Goal: Obtain resource: Download file/media

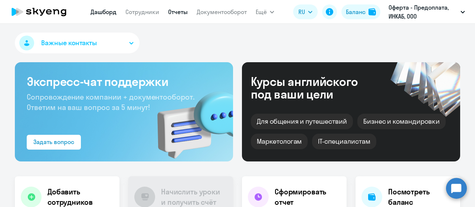
click at [174, 12] on link "Отчеты" at bounding box center [178, 11] width 20 height 7
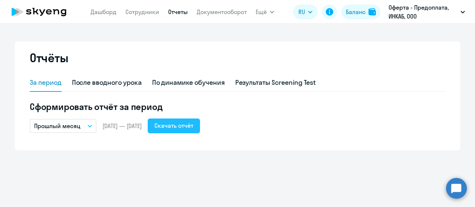
click at [193, 127] on div "Скачать отчёт" at bounding box center [173, 125] width 39 height 9
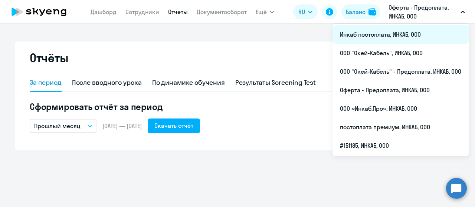
click at [377, 36] on li "Инкаб постоплата, ИНКАБ, ООО" at bounding box center [401, 34] width 136 height 19
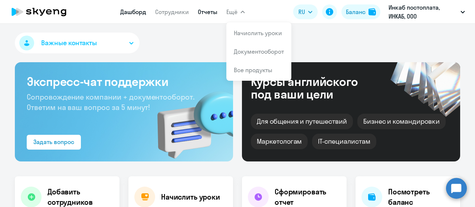
click at [214, 13] on link "Отчеты" at bounding box center [208, 11] width 20 height 7
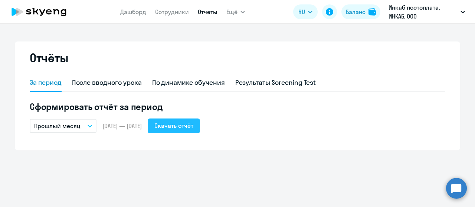
click at [192, 127] on div "Скачать отчёт" at bounding box center [173, 125] width 39 height 9
click at [193, 125] on div "Скачать отчёт" at bounding box center [173, 125] width 39 height 9
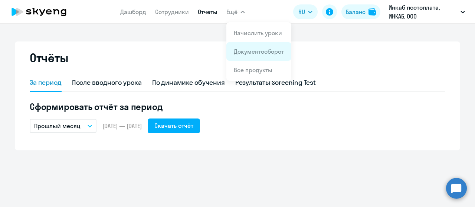
click at [250, 49] on link "Документооборот" at bounding box center [259, 51] width 50 height 7
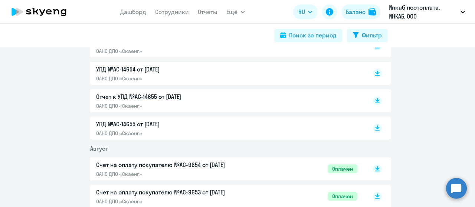
scroll to position [260, 0]
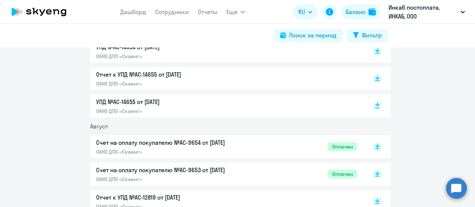
click at [374, 107] on rect at bounding box center [377, 106] width 9 height 9
click at [373, 78] on rect at bounding box center [377, 78] width 9 height 9
click at [373, 52] on rect at bounding box center [377, 51] width 9 height 9
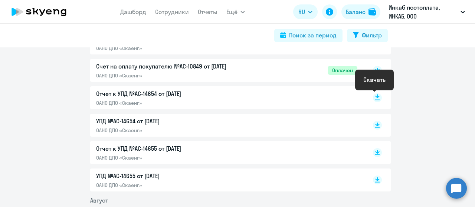
click at [375, 97] on icon at bounding box center [377, 97] width 4 height 4
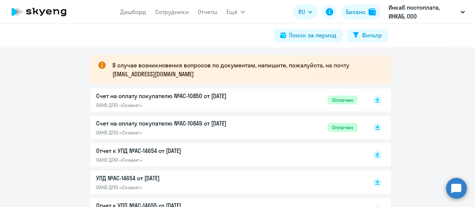
scroll to position [111, 0]
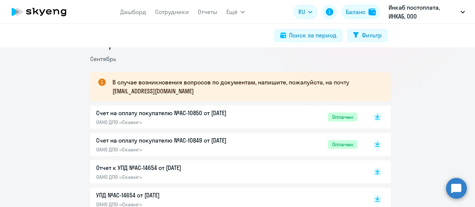
click at [218, 139] on p "Счет на оплату покупателю №AC-10849 от [DATE]" at bounding box center [174, 140] width 156 height 9
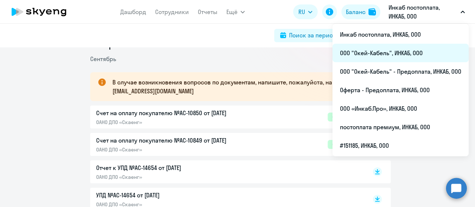
click at [386, 52] on li "ООО "Окей-Кабель", ИНКАБ, ООО" at bounding box center [401, 53] width 136 height 19
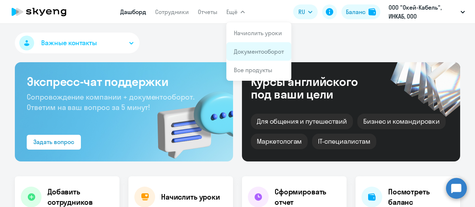
select select "30"
click at [240, 49] on link "Документооборот" at bounding box center [259, 51] width 50 height 7
